Goal: Task Accomplishment & Management: Manage account settings

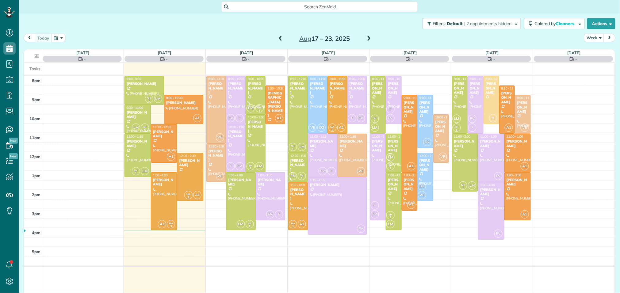
scroll to position [2, 2]
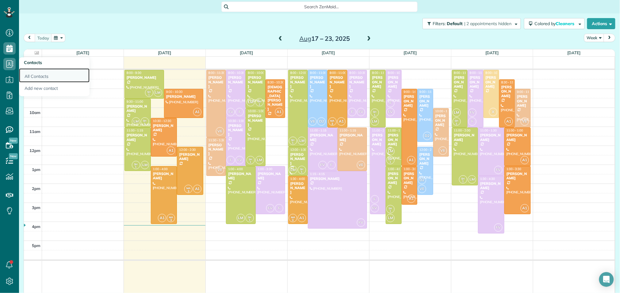
click at [25, 75] on link "All Contacts" at bounding box center [54, 75] width 71 height 14
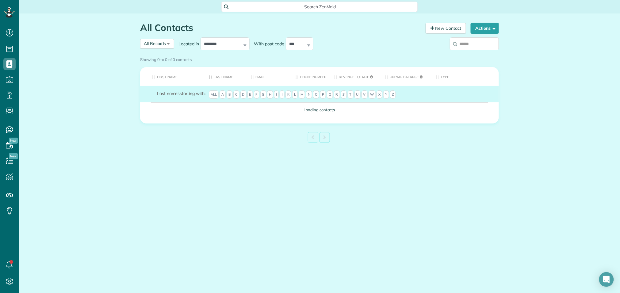
scroll to position [2, 2]
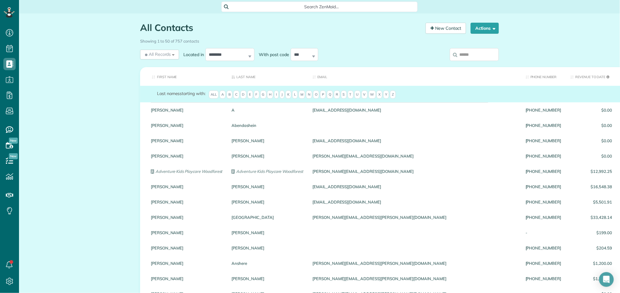
click at [266, 94] on span "G" at bounding box center [263, 94] width 6 height 9
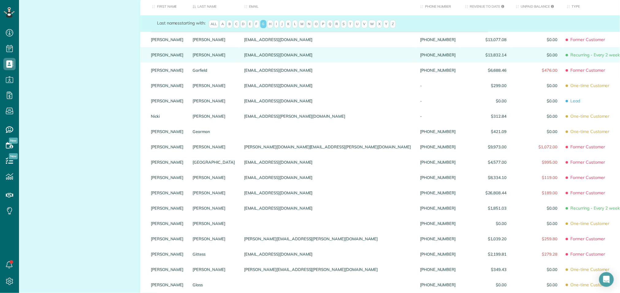
scroll to position [72, 0]
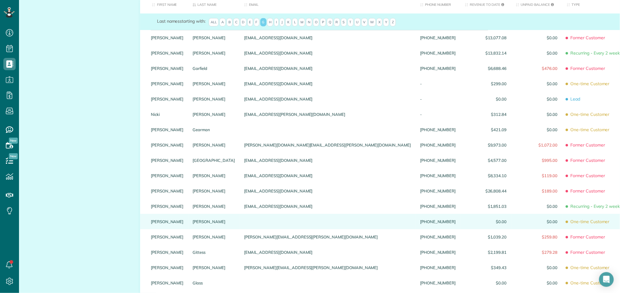
click at [415, 226] on div "[PHONE_NUMBER]" at bounding box center [437, 221] width 45 height 15
click at [193, 224] on link "Gillespie" at bounding box center [214, 221] width 42 height 4
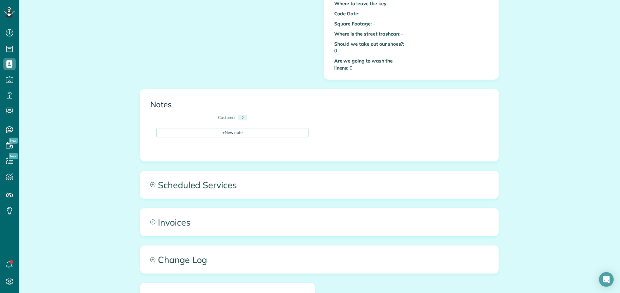
scroll to position [341, 0]
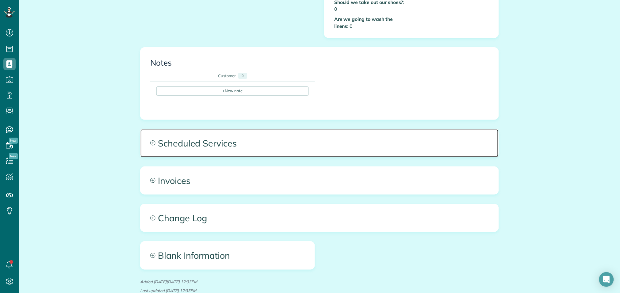
click at [222, 145] on span "Scheduled Services" at bounding box center [319, 143] width 358 height 28
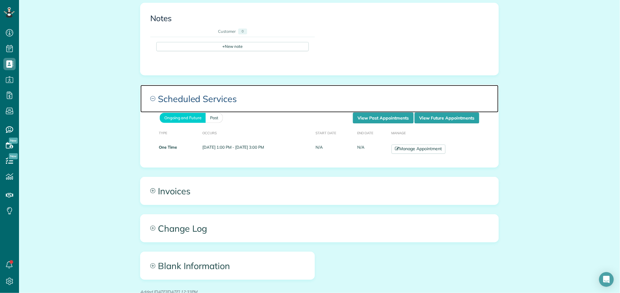
scroll to position [431, 0]
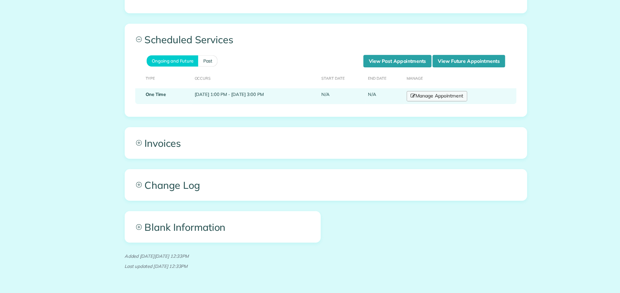
click at [423, 99] on link "Manage Appointment" at bounding box center [418, 103] width 54 height 9
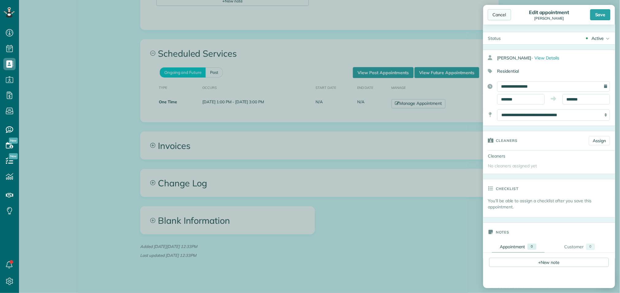
click at [498, 13] on div "Cancel" at bounding box center [499, 14] width 23 height 11
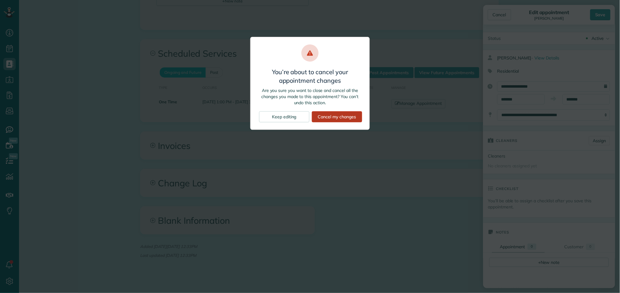
click at [341, 115] on div "Cancel my changes" at bounding box center [337, 116] width 50 height 11
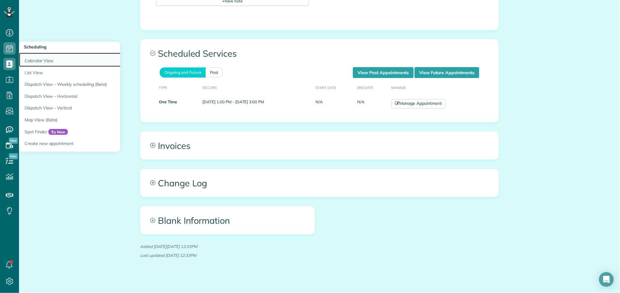
click at [44, 64] on link "Calendar View" at bounding box center [95, 60] width 153 height 14
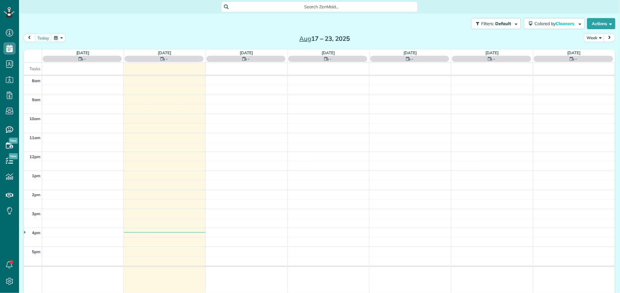
scroll to position [293, 19]
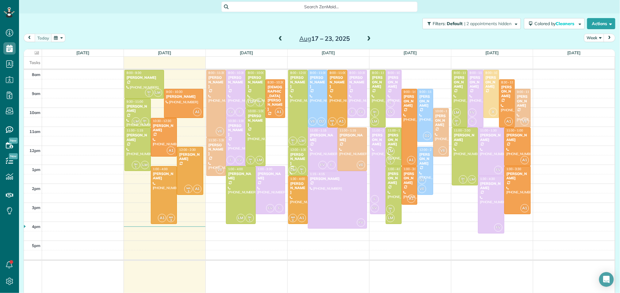
click at [368, 37] on span at bounding box center [368, 39] width 7 height 6
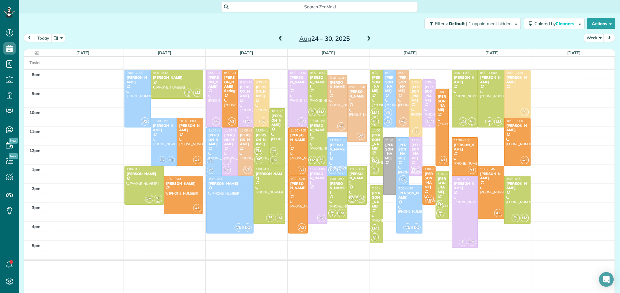
click at [368, 37] on span at bounding box center [368, 39] width 7 height 6
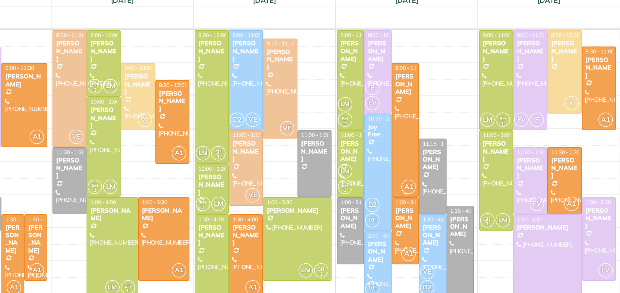
scroll to position [8, 0]
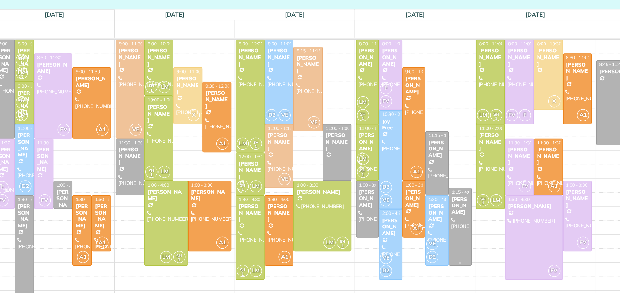
click at [444, 187] on div at bounding box center [440, 189] width 15 height 52
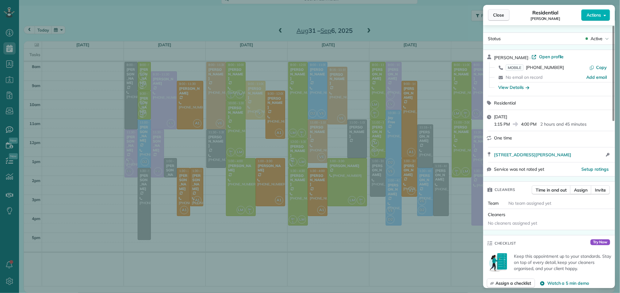
click at [505, 16] on button "Close" at bounding box center [498, 15] width 21 height 12
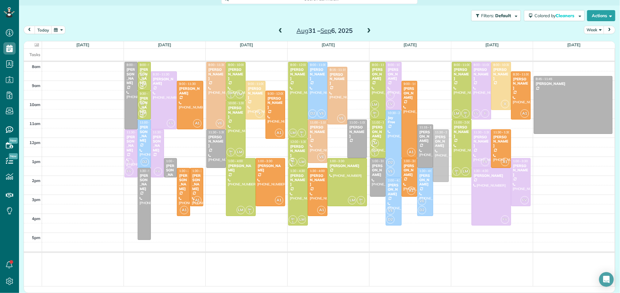
drag, startPoint x: 444, startPoint y: 205, endPoint x: 443, endPoint y: 169, distance: 35.9
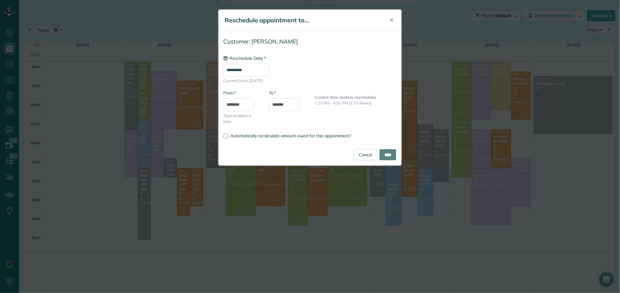
type input "**********"
click at [287, 109] on body "Dashboard Scheduling Calendar View List View Dispatch View - Weekly scheduling …" at bounding box center [310, 146] width 620 height 293
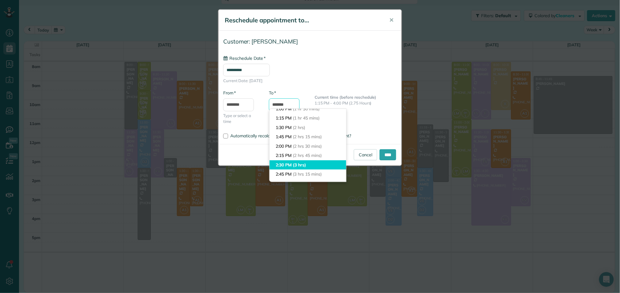
scroll to position [61, 0]
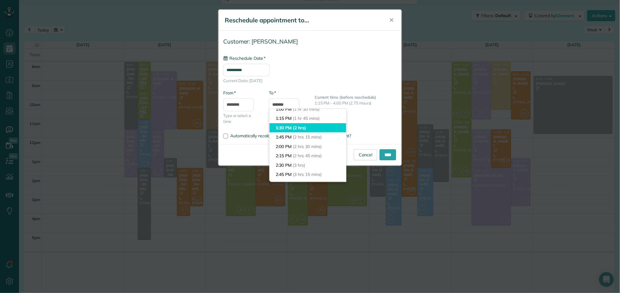
click at [291, 131] on li "1:30 PM (2 hrs)" at bounding box center [307, 128] width 77 height 10
type input "*******"
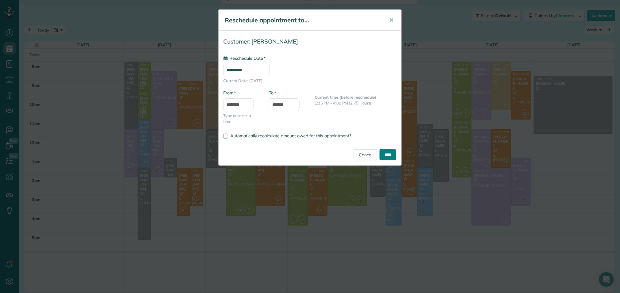
click at [383, 155] on input "****" at bounding box center [388, 154] width 17 height 11
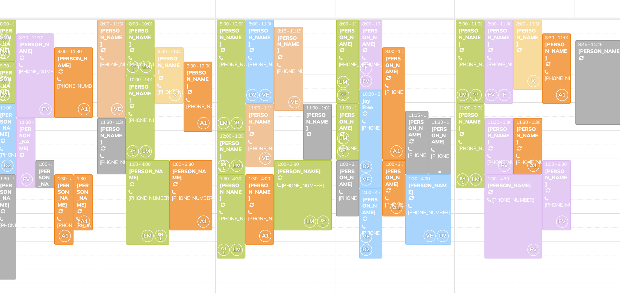
scroll to position [0, 0]
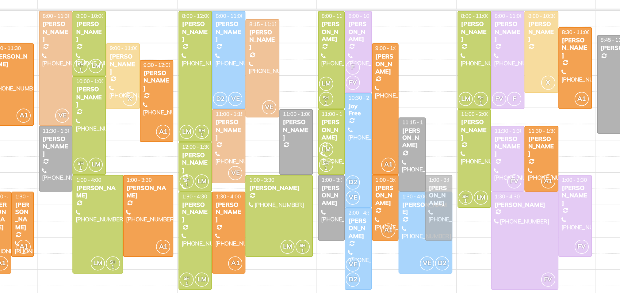
drag, startPoint x: 441, startPoint y: 154, endPoint x: 443, endPoint y: 181, distance: 27.4
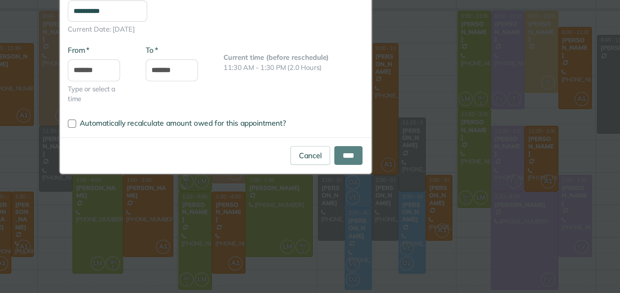
type input "**********"
click at [363, 156] on link "Cancel" at bounding box center [365, 154] width 23 height 11
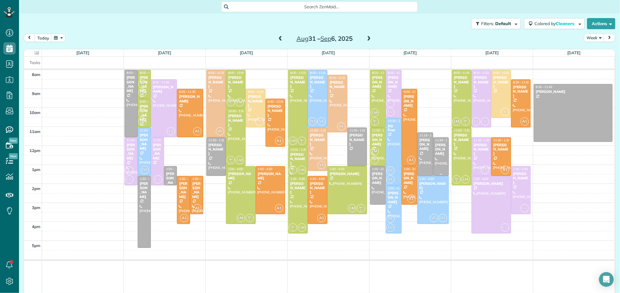
click at [440, 153] on div at bounding box center [440, 157] width 15 height 38
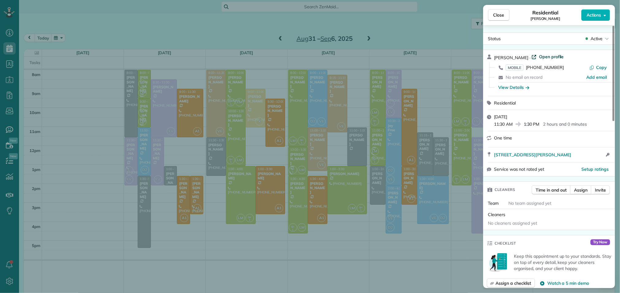
click at [548, 58] on span "Open profile" at bounding box center [551, 57] width 25 height 6
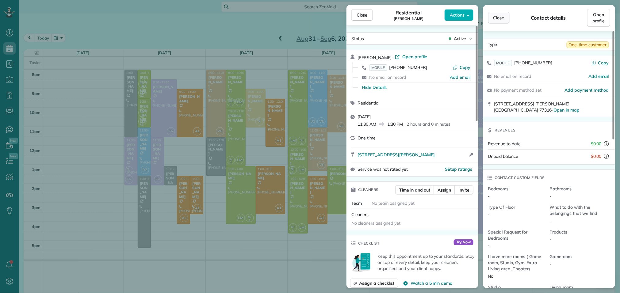
click at [498, 15] on span "Close" at bounding box center [498, 18] width 11 height 6
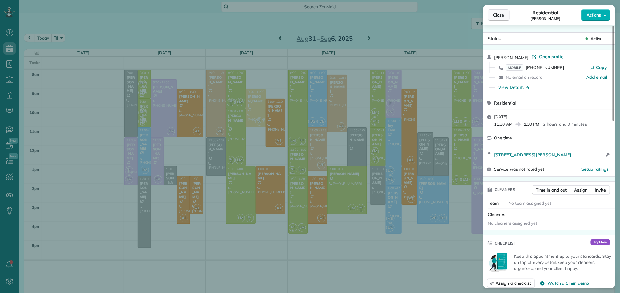
click at [500, 16] on span "Close" at bounding box center [498, 15] width 11 height 6
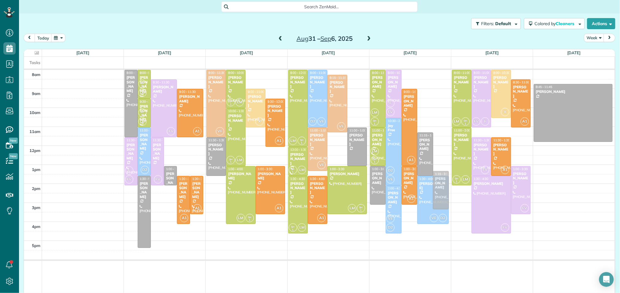
drag, startPoint x: 441, startPoint y: 161, endPoint x: 441, endPoint y: 194, distance: 33.1
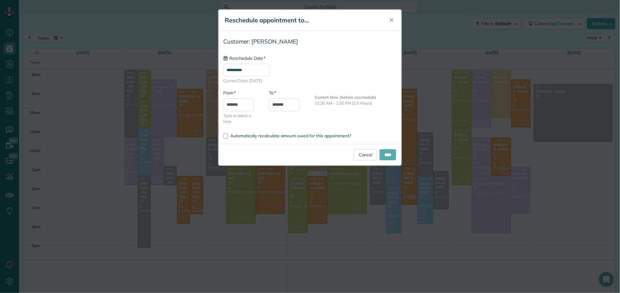
type input "**********"
click at [384, 158] on input "****" at bounding box center [388, 154] width 17 height 11
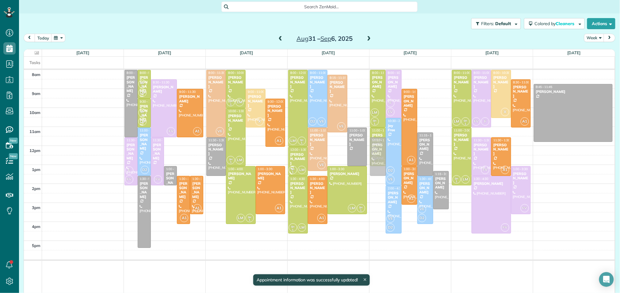
drag, startPoint x: 377, startPoint y: 182, endPoint x: 379, endPoint y: 152, distance: 30.4
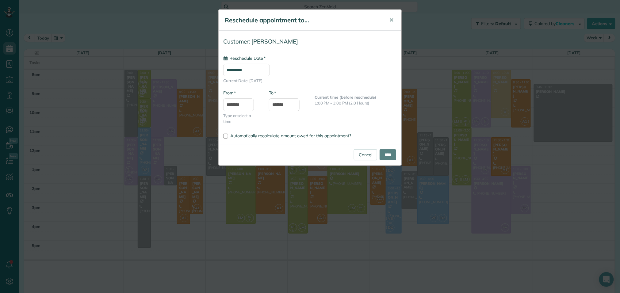
type input "**********"
click at [383, 153] on input "****" at bounding box center [388, 154] width 17 height 11
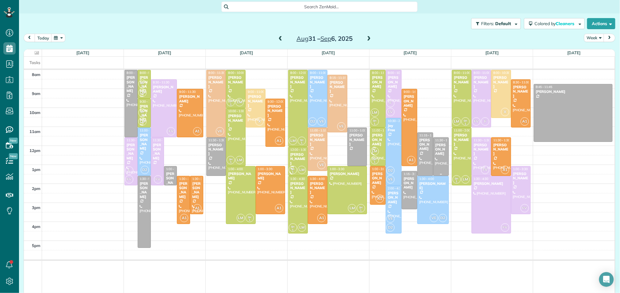
click at [441, 161] on div at bounding box center [440, 157] width 15 height 38
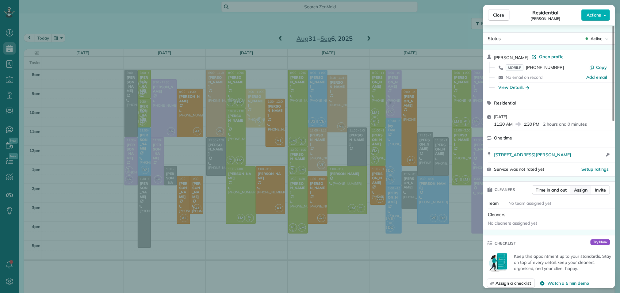
click at [580, 191] on span "Assign" at bounding box center [580, 190] width 13 height 6
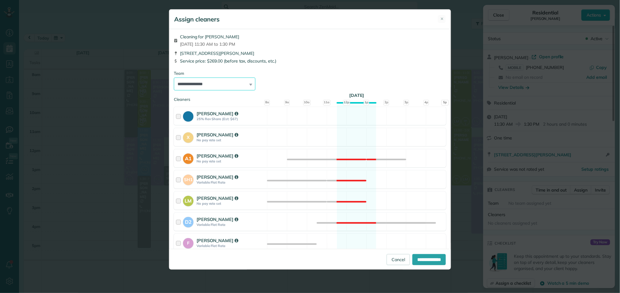
click at [237, 87] on select "**********" at bounding box center [215, 84] width 82 height 13
select select "*****"
click at [174, 78] on select "**********" at bounding box center [215, 84] width 82 height 13
click at [417, 260] on input "**********" at bounding box center [428, 259] width 33 height 11
type input "**********"
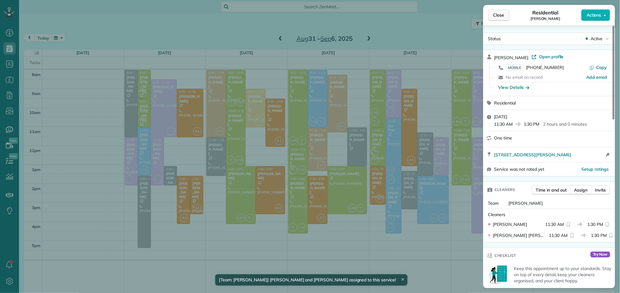
click at [493, 18] on button "Close" at bounding box center [498, 15] width 21 height 12
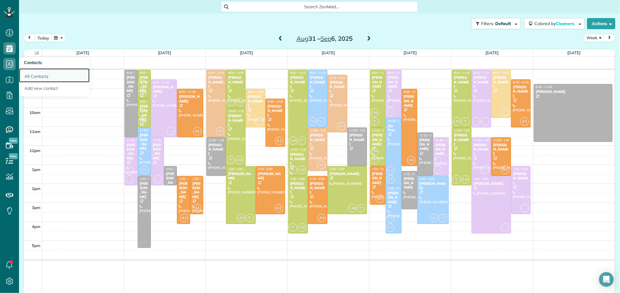
click at [28, 76] on link "All Contacts" at bounding box center [54, 75] width 71 height 14
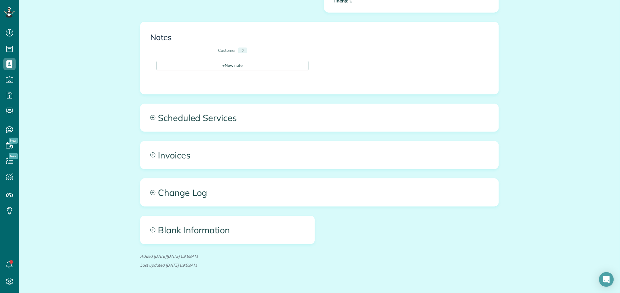
scroll to position [367, 0]
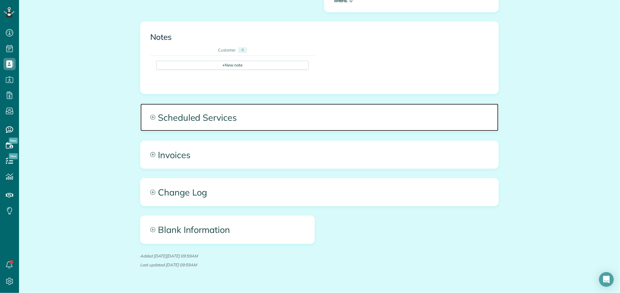
click at [326, 115] on span "Scheduled Services" at bounding box center [319, 118] width 358 height 28
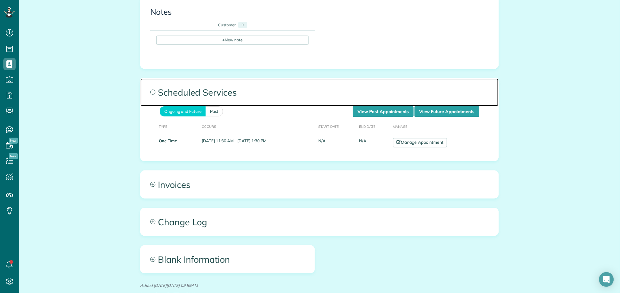
scroll to position [394, 0]
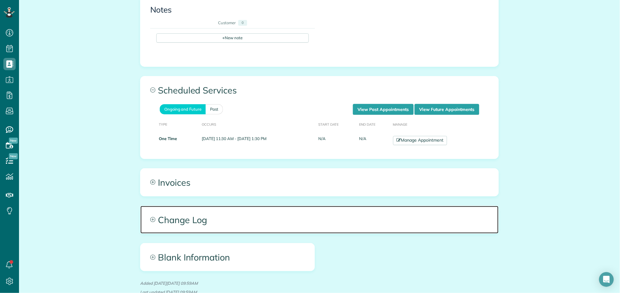
click at [296, 216] on span "Change Log" at bounding box center [319, 220] width 358 height 28
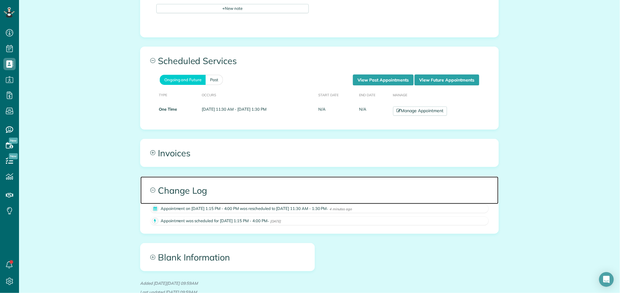
scroll to position [425, 0]
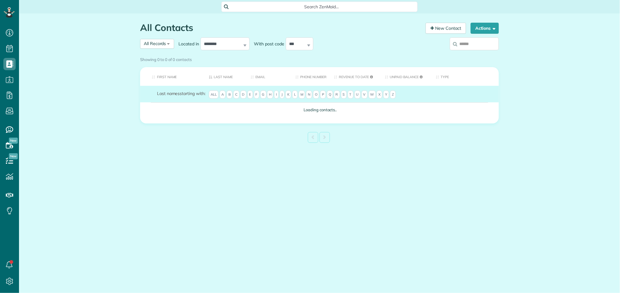
scroll to position [2, 2]
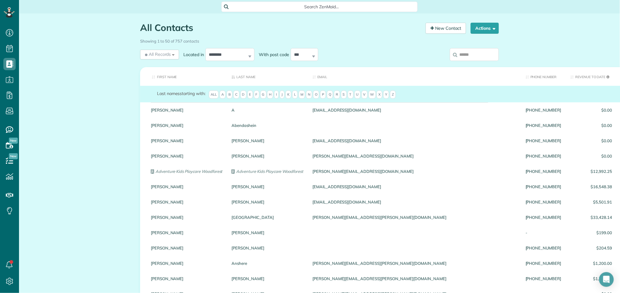
click at [472, 55] on input "search" at bounding box center [474, 54] width 49 height 13
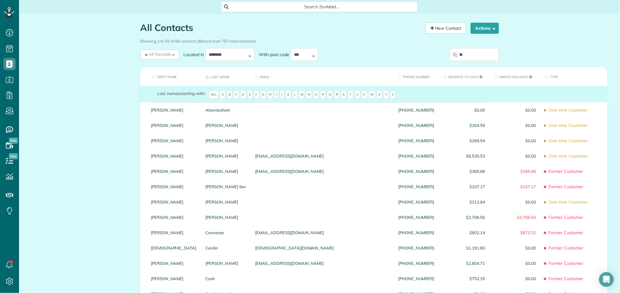
type input "*"
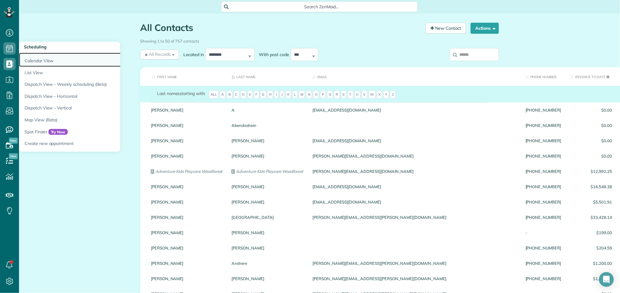
click at [33, 63] on link "Calendar View" at bounding box center [95, 60] width 153 height 14
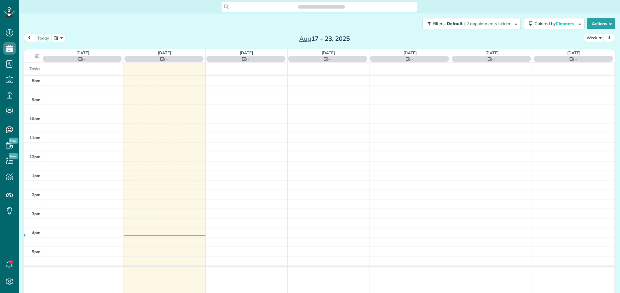
scroll to position [2, 2]
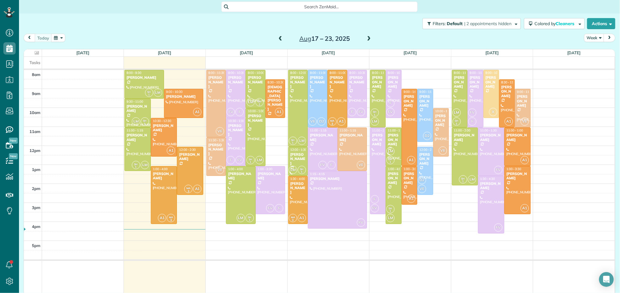
click at [369, 37] on span at bounding box center [368, 39] width 7 height 6
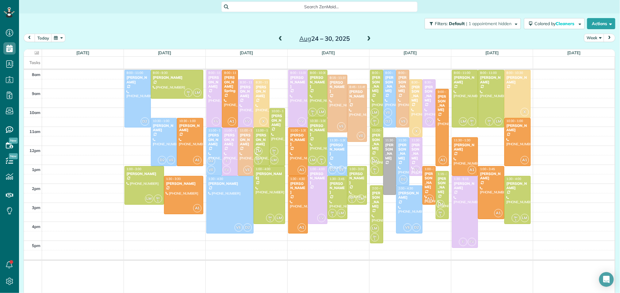
click at [369, 37] on span at bounding box center [368, 39] width 7 height 6
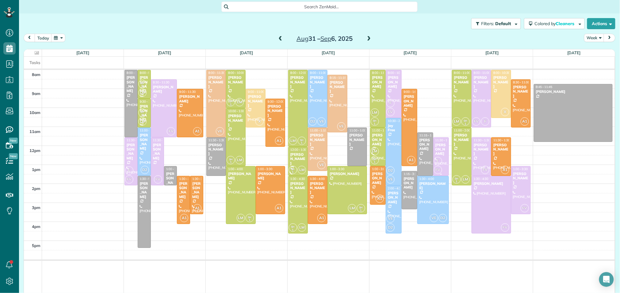
click at [443, 154] on div "[PERSON_NAME]" at bounding box center [441, 149] width 12 height 13
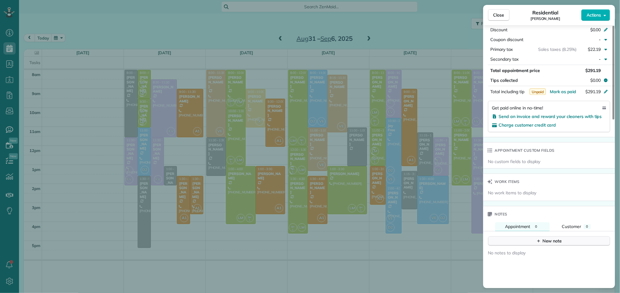
scroll to position [471, 0]
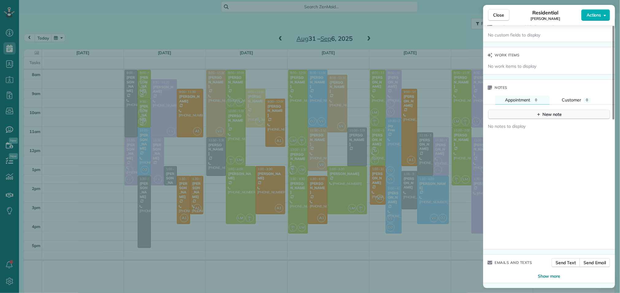
click at [544, 114] on div "New note" at bounding box center [549, 114] width 26 height 6
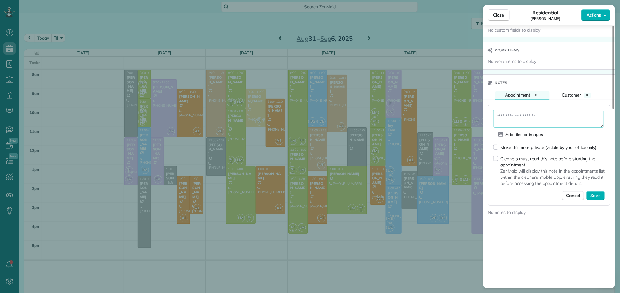
click at [527, 126] on textarea at bounding box center [548, 119] width 110 height 18
type textarea "**********"
click at [598, 199] on span "Save" at bounding box center [595, 196] width 10 height 6
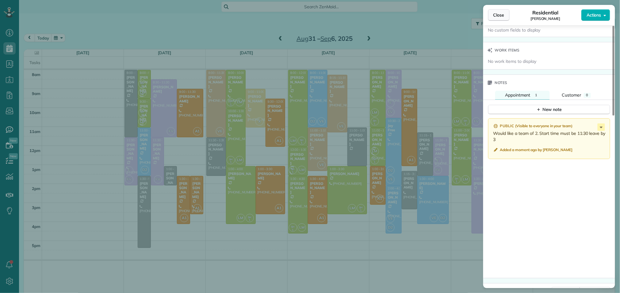
click at [500, 19] on button "Close" at bounding box center [498, 15] width 21 height 12
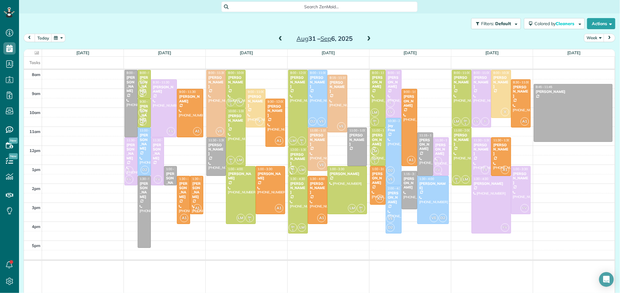
click at [441, 146] on div "Diana Gillespie" at bounding box center [441, 149] width 12 height 13
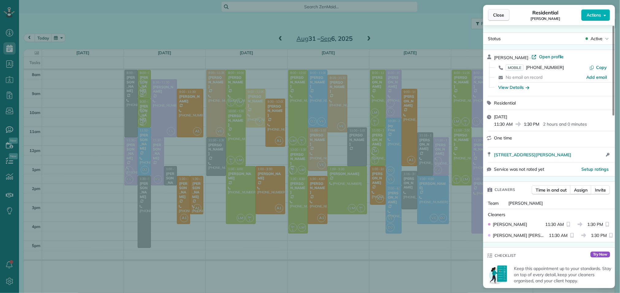
click at [500, 16] on span "Close" at bounding box center [498, 15] width 11 height 6
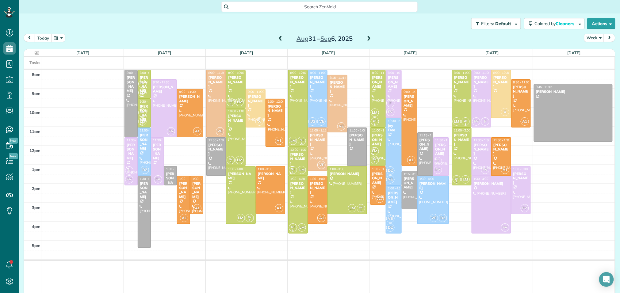
click at [281, 37] on span at bounding box center [280, 39] width 7 height 6
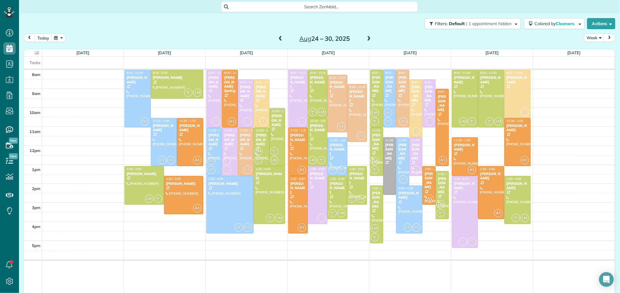
click at [281, 37] on span at bounding box center [280, 39] width 7 height 6
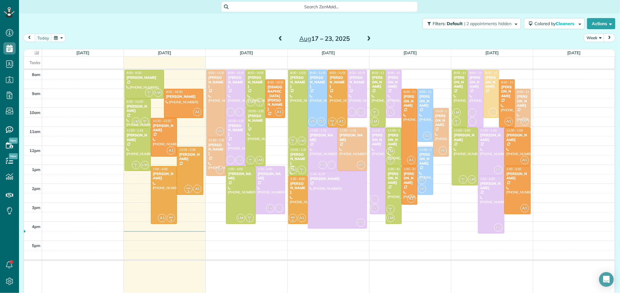
click at [281, 37] on span at bounding box center [280, 39] width 7 height 6
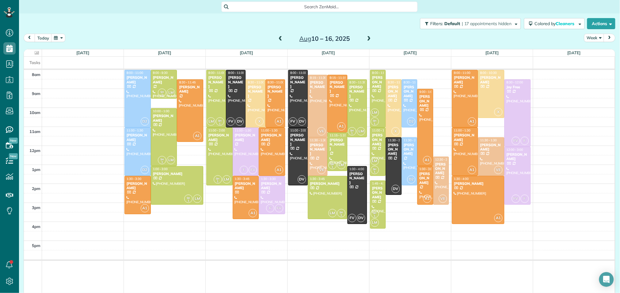
click at [279, 38] on span at bounding box center [280, 39] width 7 height 6
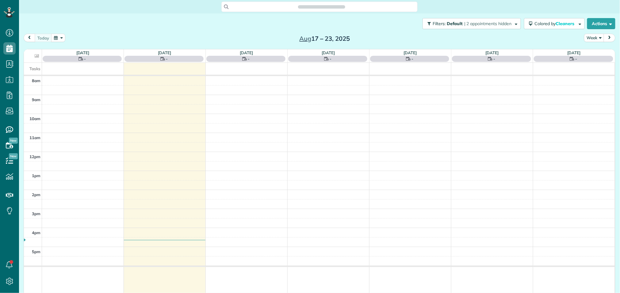
scroll to position [2, 2]
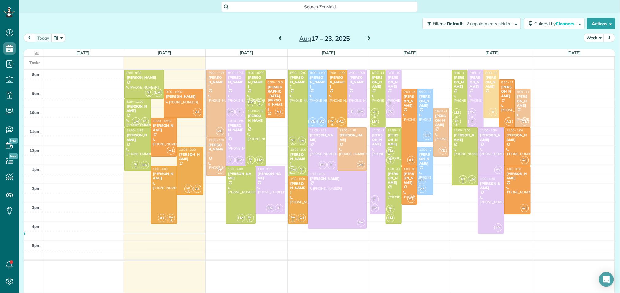
click at [370, 39] on span at bounding box center [368, 39] width 7 height 6
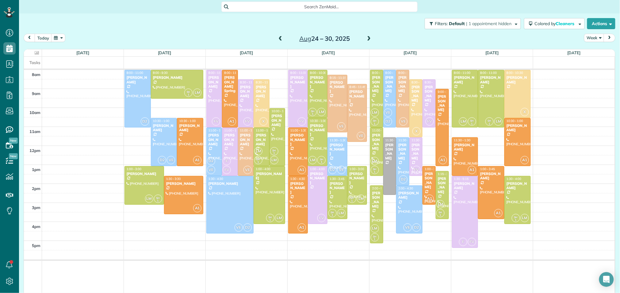
click at [278, 40] on span at bounding box center [280, 39] width 7 height 6
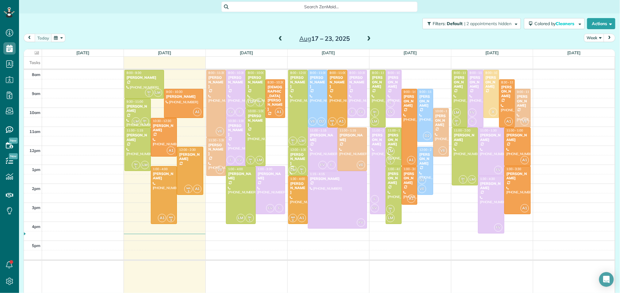
click at [278, 40] on span at bounding box center [280, 39] width 7 height 6
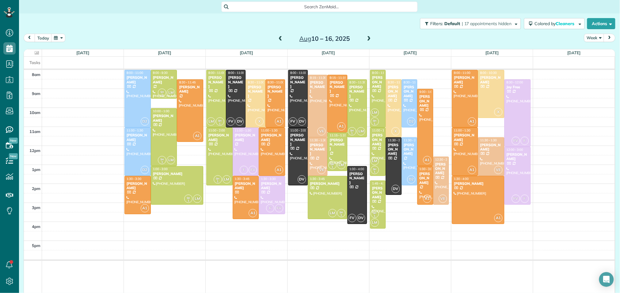
click at [279, 38] on span at bounding box center [280, 39] width 7 height 6
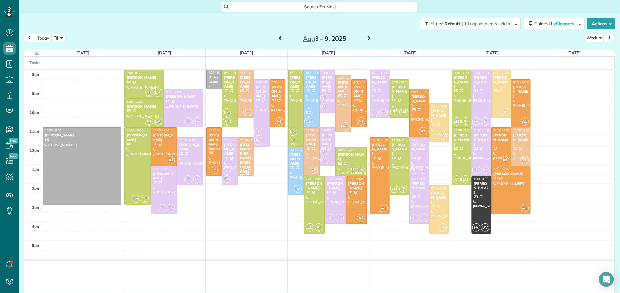
click at [370, 38] on span at bounding box center [368, 39] width 7 height 6
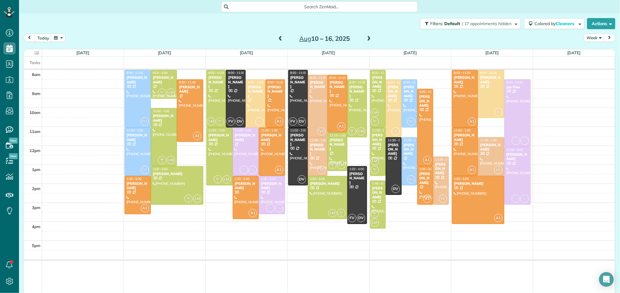
click at [370, 38] on span at bounding box center [368, 39] width 7 height 6
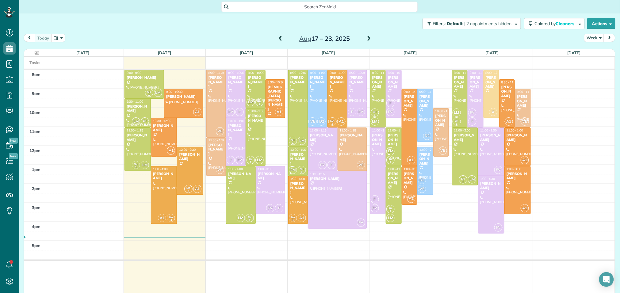
click at [171, 31] on div "Filters: Default | 2 appointments hidden Colored by Cleaners Color by Cleaner C…" at bounding box center [319, 23] width 601 height 20
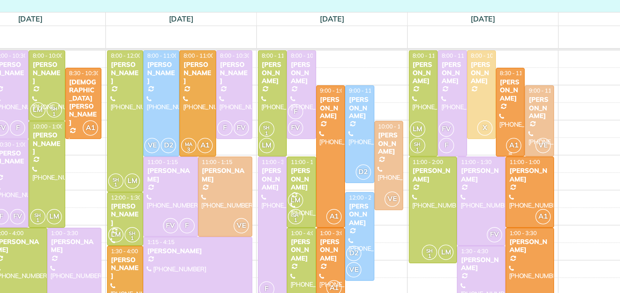
scroll to position [8, 0]
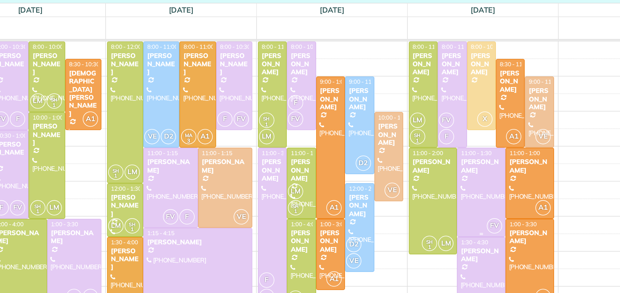
click at [499, 162] on span "FV" at bounding box center [498, 162] width 8 height 8
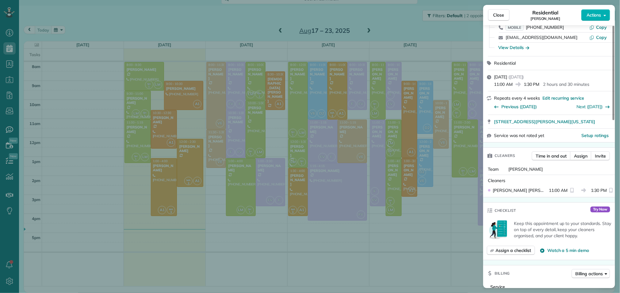
scroll to position [65, 0]
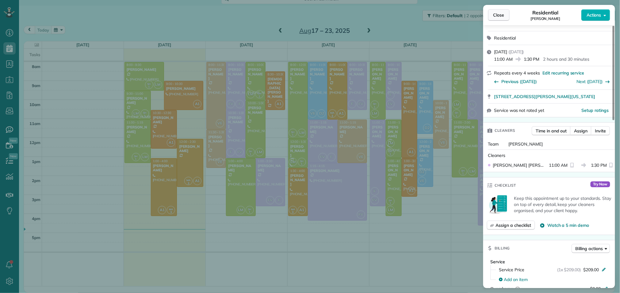
click at [506, 12] on button "Close" at bounding box center [498, 15] width 21 height 12
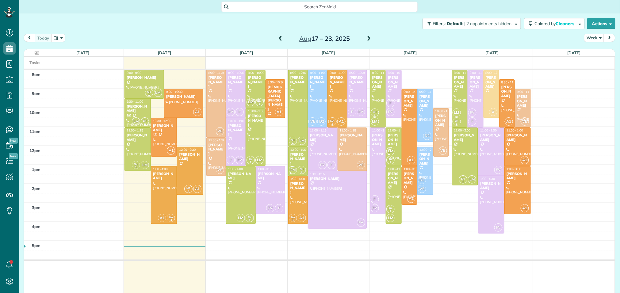
scroll to position [2, 2]
